Goal: Navigation & Orientation: Find specific page/section

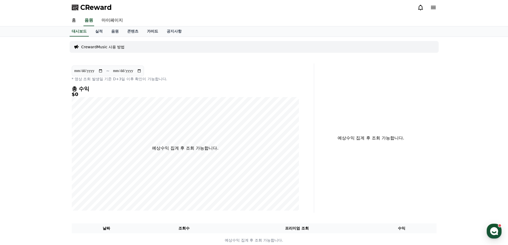
click at [148, 34] on link "가이드" at bounding box center [153, 31] width 20 height 10
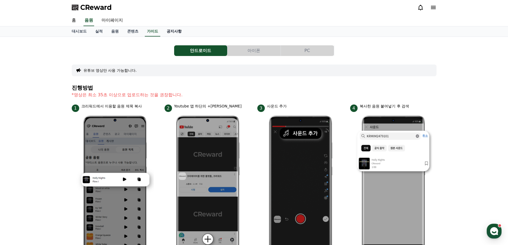
click at [169, 34] on link "공지사항" at bounding box center [173, 31] width 23 height 10
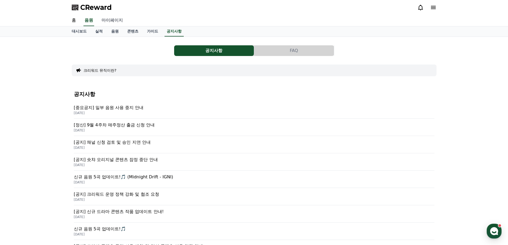
click at [111, 20] on link "마이페이지" at bounding box center [112, 20] width 30 height 11
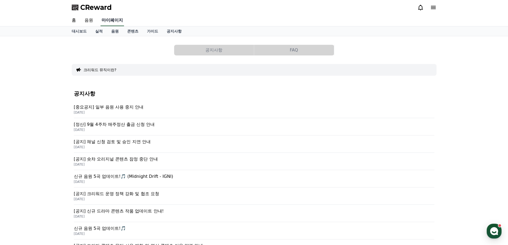
select select "**********"
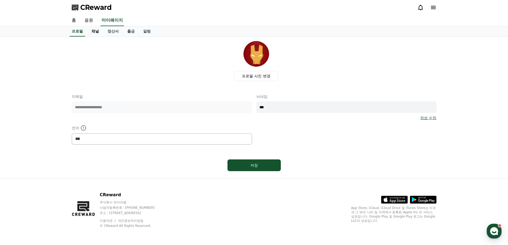
click at [90, 35] on link "채널" at bounding box center [95, 31] width 16 height 10
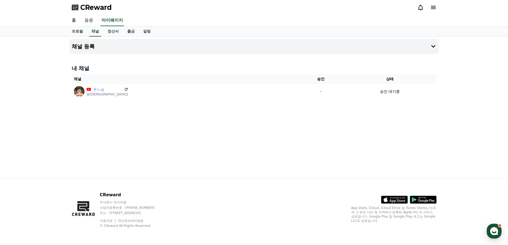
click at [88, 19] on link "음원" at bounding box center [88, 20] width 17 height 11
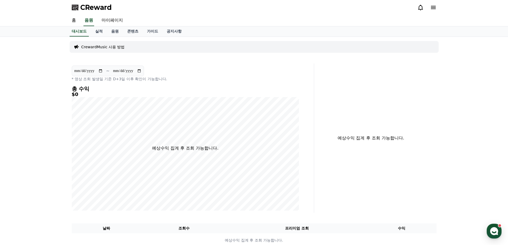
click at [83, 5] on span "CReward" at bounding box center [95, 7] width 31 height 9
